Goal: Task Accomplishment & Management: Use online tool/utility

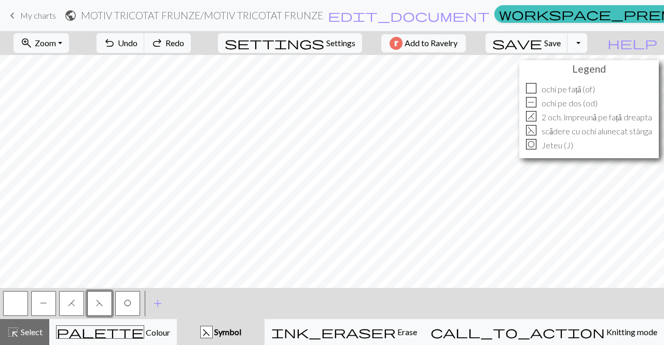
click at [69, 310] on button "H" at bounding box center [71, 303] width 25 height 25
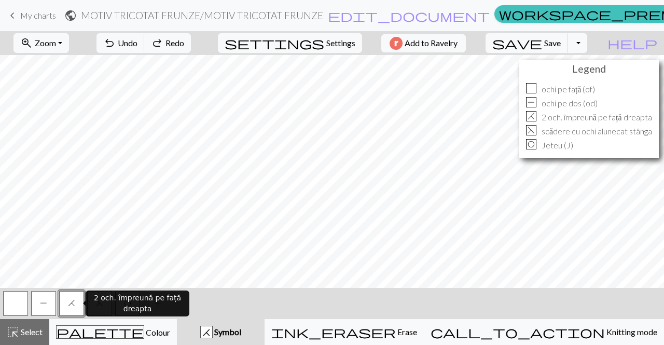
click at [69, 310] on button "H" at bounding box center [71, 303] width 25 height 25
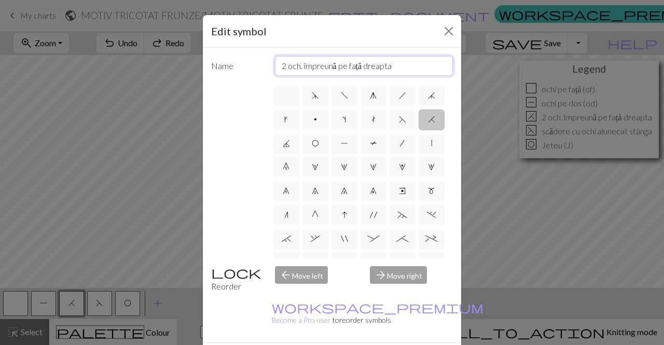
click at [297, 67] on input "2 och. împreună pe față dreapta" at bounding box center [364, 66] width 178 height 20
type input "2 ochi împreună pe față dreapta"
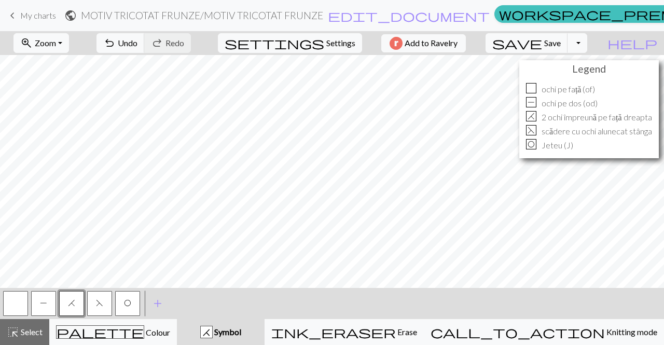
click at [72, 306] on span "H" at bounding box center [71, 303] width 7 height 8
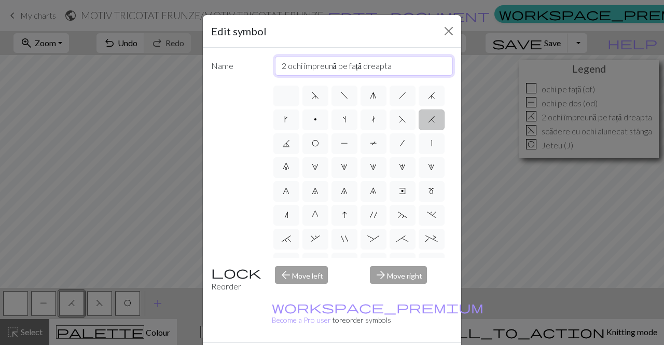
drag, startPoint x: 361, startPoint y: 67, endPoint x: 336, endPoint y: 66, distance: 25.4
click at [336, 66] on input "2 ochi împreună pe față dreapta" at bounding box center [364, 66] width 178 height 20
click at [301, 66] on input "2 ochi împreună dreapta" at bounding box center [364, 66] width 178 height 20
paste input "pe față"
type input "2 ochi pe față împreună dreapta"
